Goal: Find specific page/section

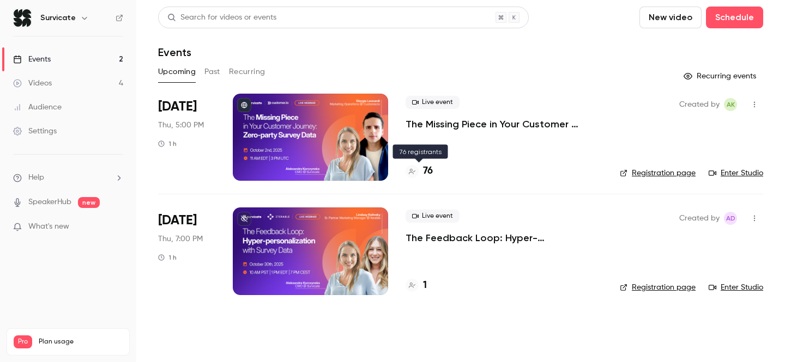
click at [427, 172] on h4 "76" at bounding box center [428, 171] width 10 height 15
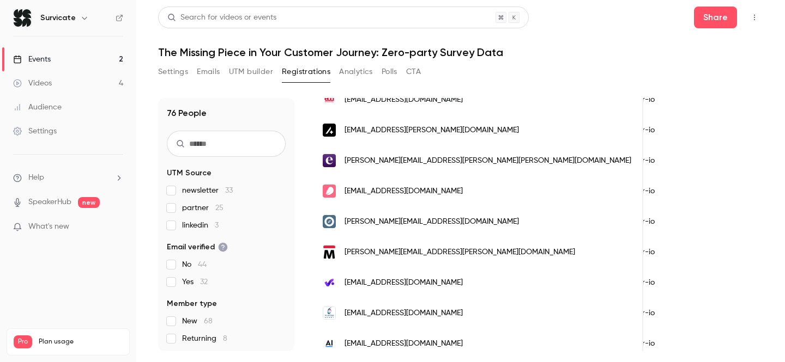
scroll to position [152, 0]
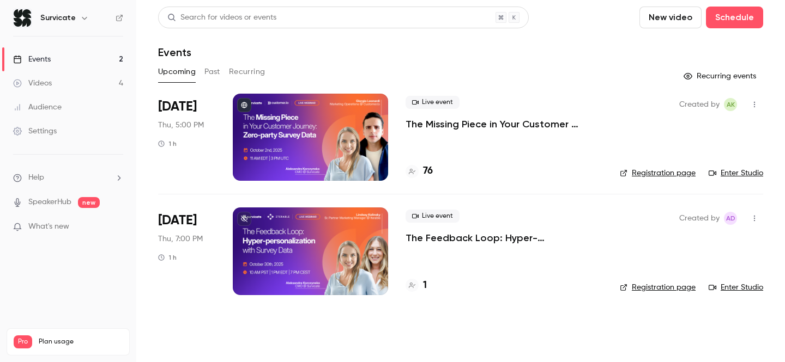
click at [427, 174] on h4 "76" at bounding box center [428, 171] width 10 height 15
